Goal: Find specific page/section: Find specific page/section

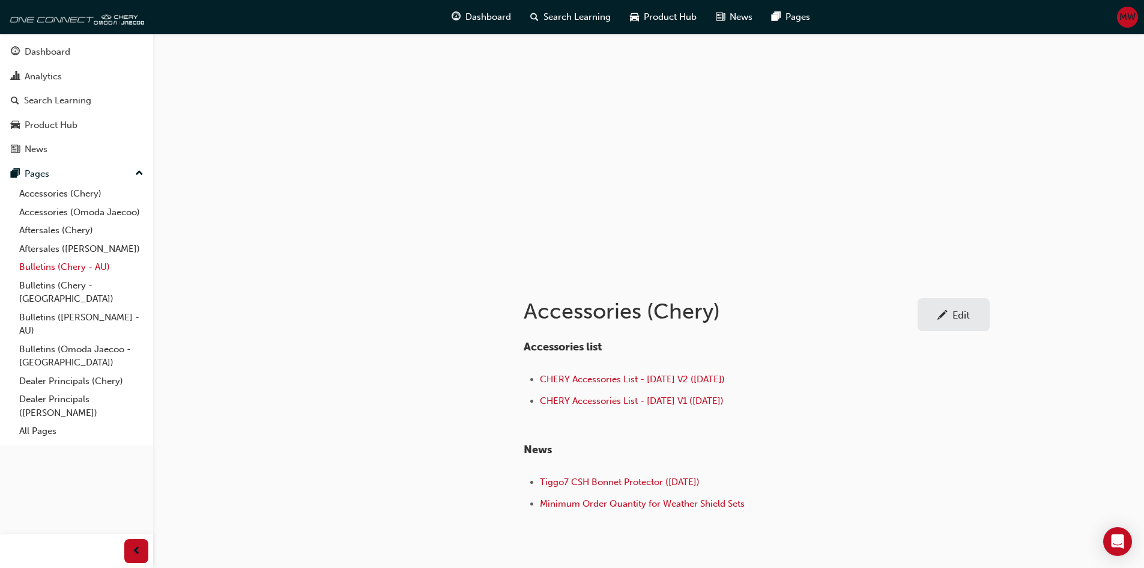
click at [49, 264] on link "Bulletins (Chery - AU)" at bounding box center [81, 267] width 134 height 19
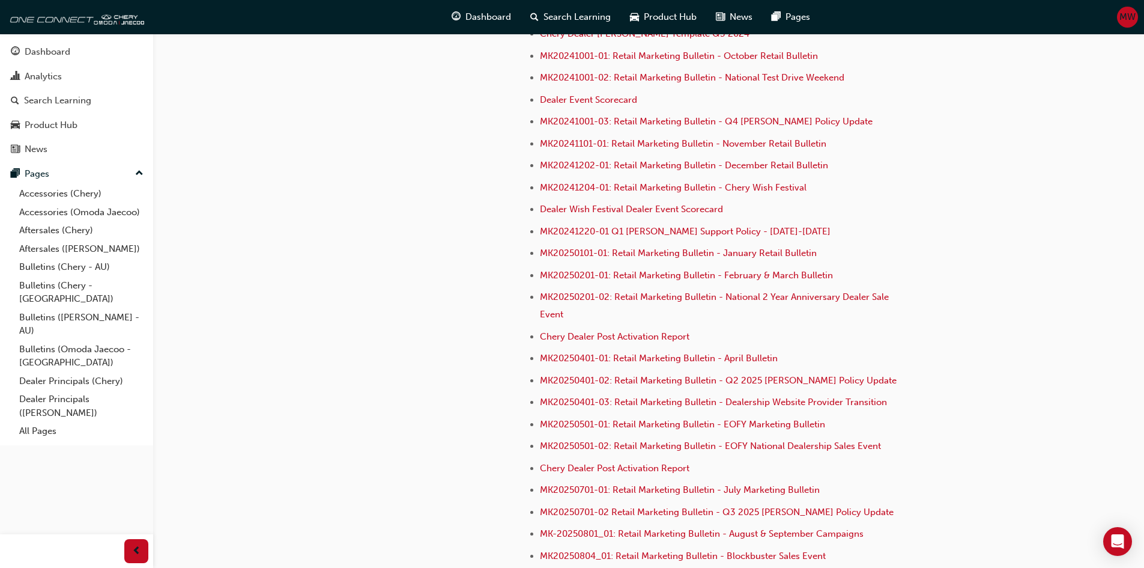
scroll to position [3352, 0]
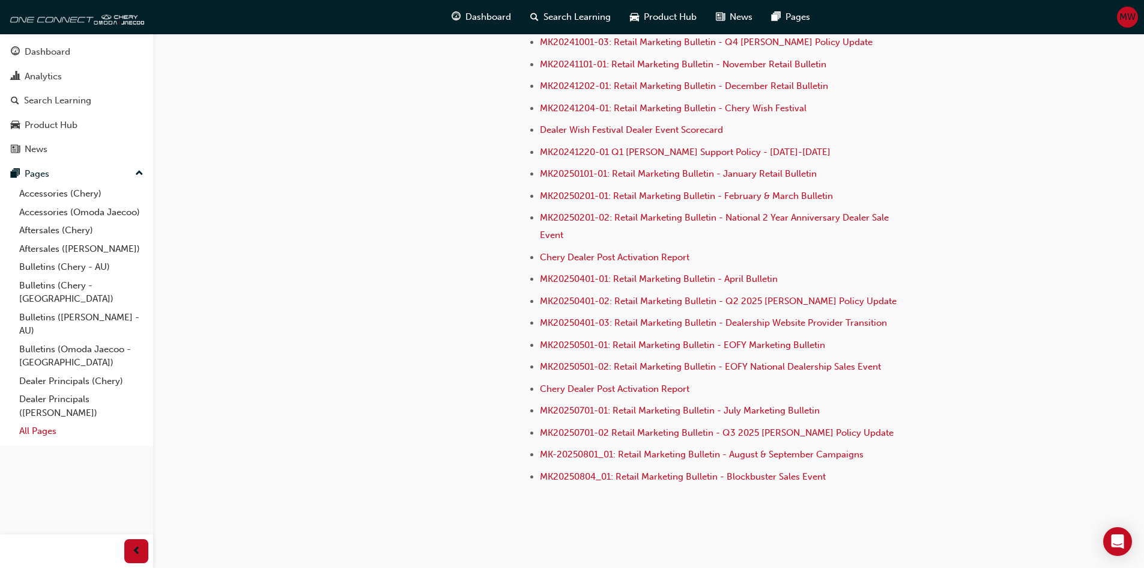
click at [37, 422] on link "All Pages" at bounding box center [81, 431] width 134 height 19
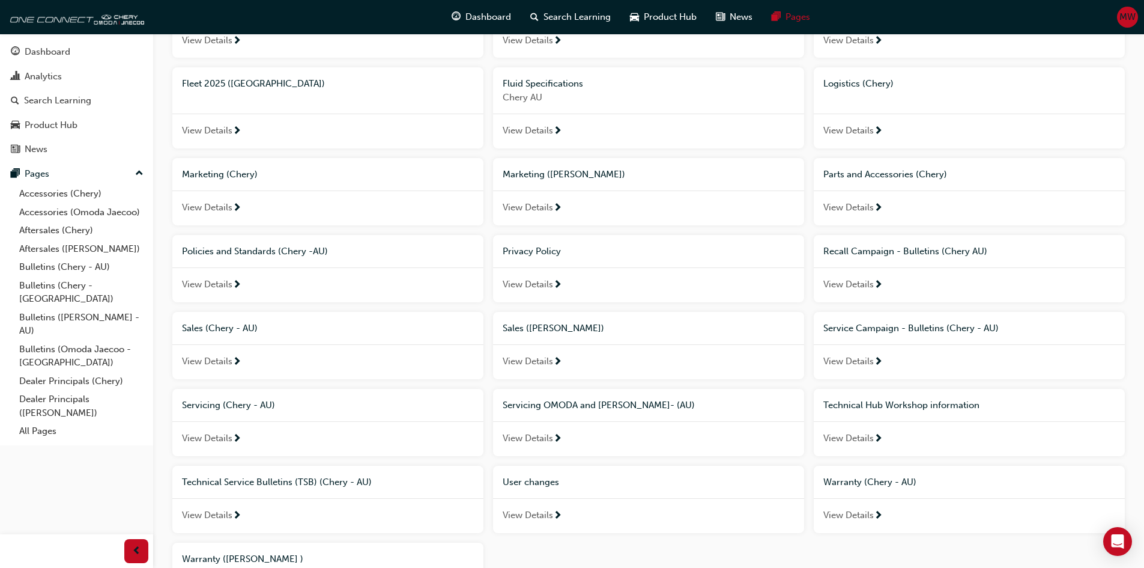
scroll to position [477, 0]
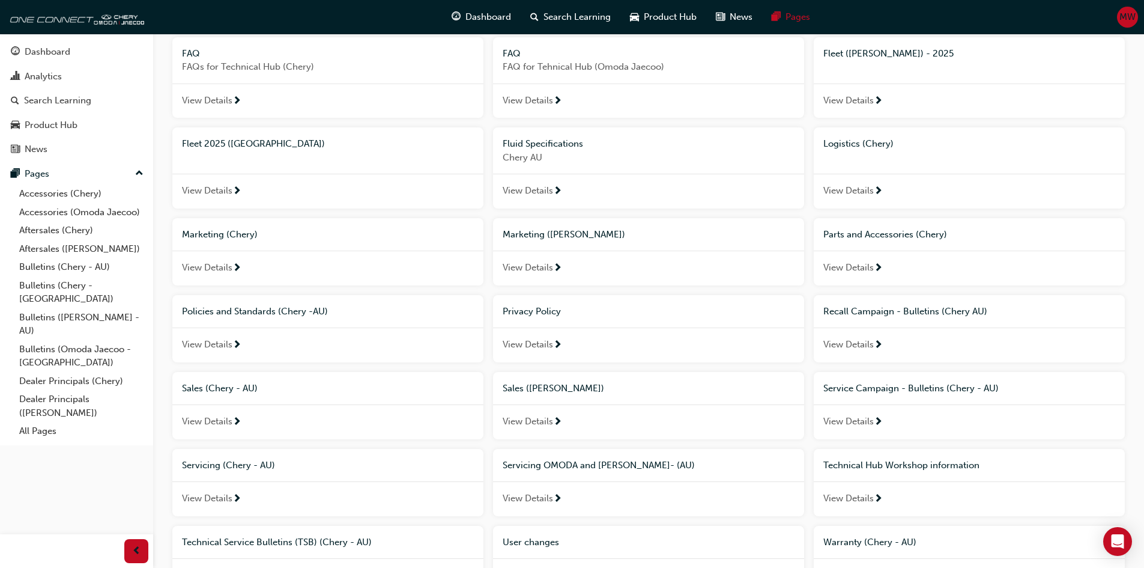
click at [845, 141] on span "Logistics (Chery)" at bounding box center [859, 143] width 70 height 11
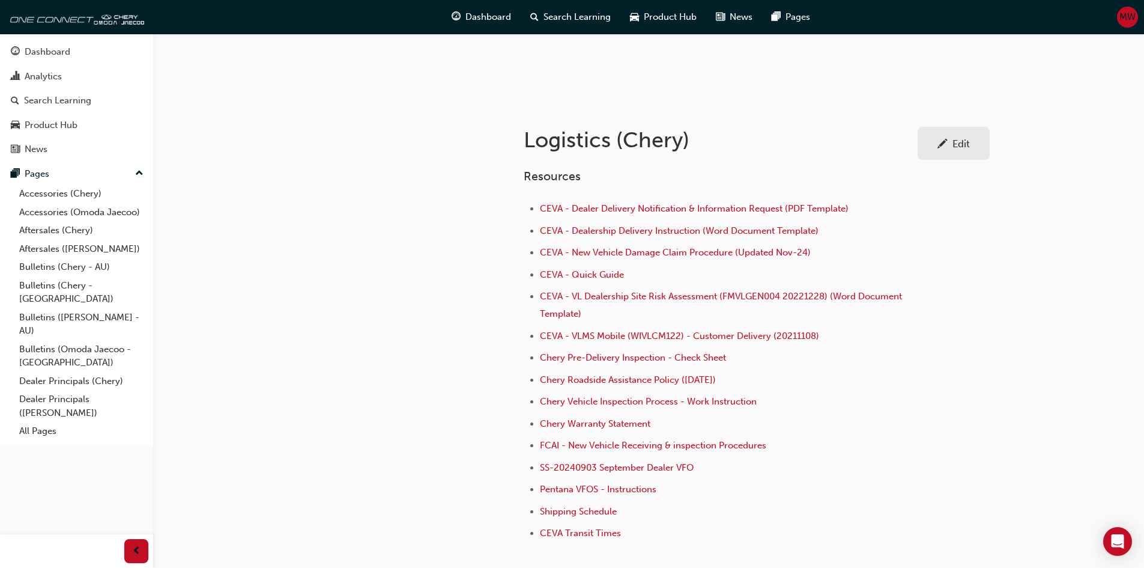
scroll to position [180, 0]
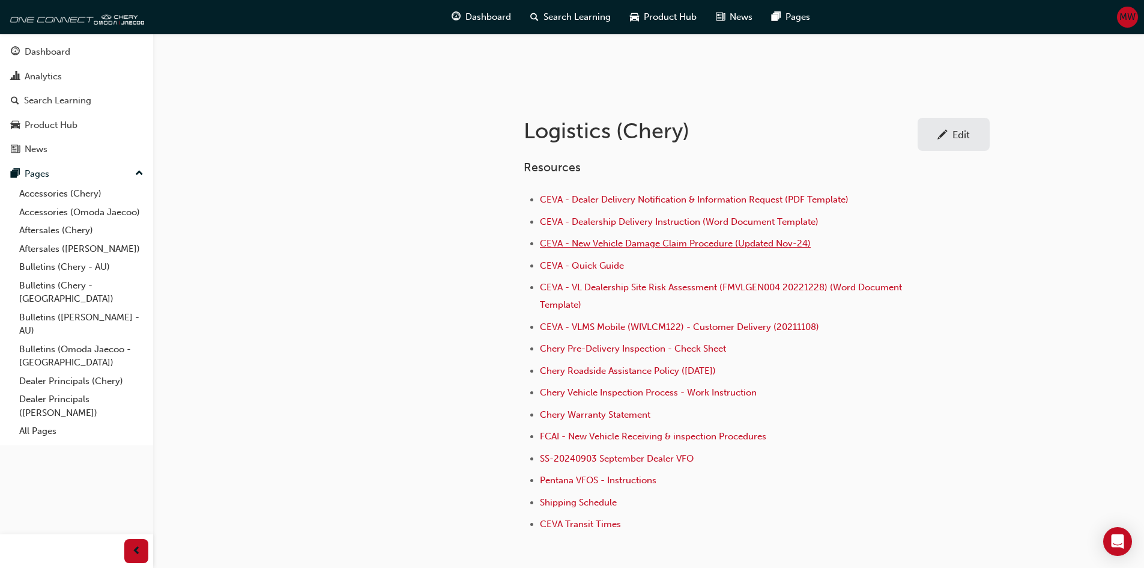
click at [642, 243] on span "CEVA - New Vehicle Damage Claim Procedure (Updated Nov-24)" at bounding box center [675, 243] width 271 height 11
